Goal: Information Seeking & Learning: Learn about a topic

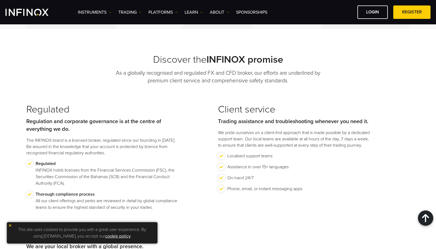
scroll to position [548, 0]
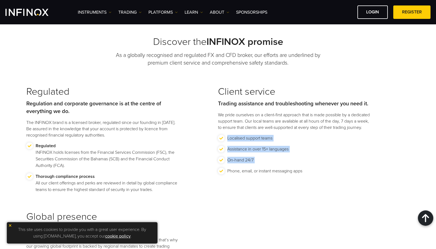
drag, startPoint x: 274, startPoint y: 161, endPoint x: 243, endPoint y: 150, distance: 32.2
click at [243, 150] on ul "Localised support teams Assistance in over 15+ languages On-hand 24/7 Phone, em…" at bounding box center [294, 157] width 153 height 44
click at [278, 164] on li "On-hand 24/7" at bounding box center [294, 162] width 153 height 11
drag, startPoint x: 311, startPoint y: 179, endPoint x: 277, endPoint y: 170, distance: 35.3
click at [261, 160] on ul "Localised support teams Assistance in over 15+ languages On-hand 24/7 Phone, em…" at bounding box center [294, 157] width 153 height 44
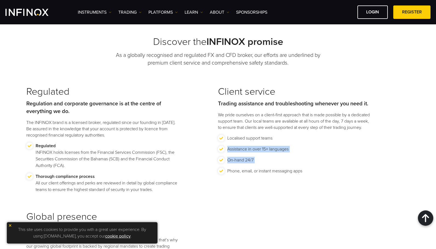
click at [306, 179] on li "Phone, email, or instant messaging apps" at bounding box center [294, 173] width 153 height 11
drag, startPoint x: 303, startPoint y: 178, endPoint x: 264, endPoint y: 157, distance: 44.0
click at [273, 157] on ul "Localised support teams Assistance in over 15+ languages On-hand 24/7 Phone, em…" at bounding box center [294, 157] width 153 height 44
click at [260, 153] on p "Assistance in over 15+ languages" at bounding box center [257, 149] width 61 height 7
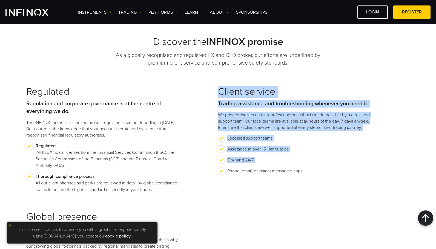
drag, startPoint x: 218, startPoint y: 92, endPoint x: 305, endPoint y: 178, distance: 122.1
click at [305, 178] on div "Client service Trading assistance and troubleshooting whenever you need it. We …" at bounding box center [314, 139] width 192 height 107
click at [305, 177] on li "Phone, email, or instant messaging apps" at bounding box center [294, 173] width 153 height 11
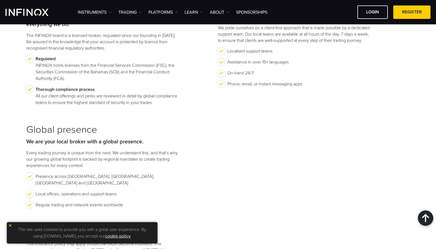
scroll to position [658, 0]
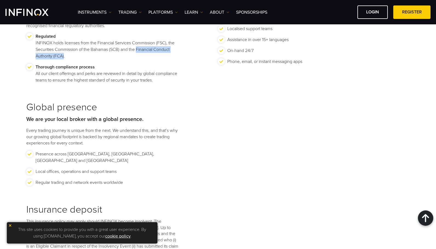
drag, startPoint x: 137, startPoint y: 50, endPoint x: 64, endPoint y: 57, distance: 73.8
click at [64, 57] on p "Regulated INFINOX holds licenses from the Financial Services Commission (FSC), …" at bounding box center [108, 46] width 144 height 26
copy p "Financial Conduct Authority (FCA)"
